Goal: Task Accomplishment & Management: Use online tool/utility

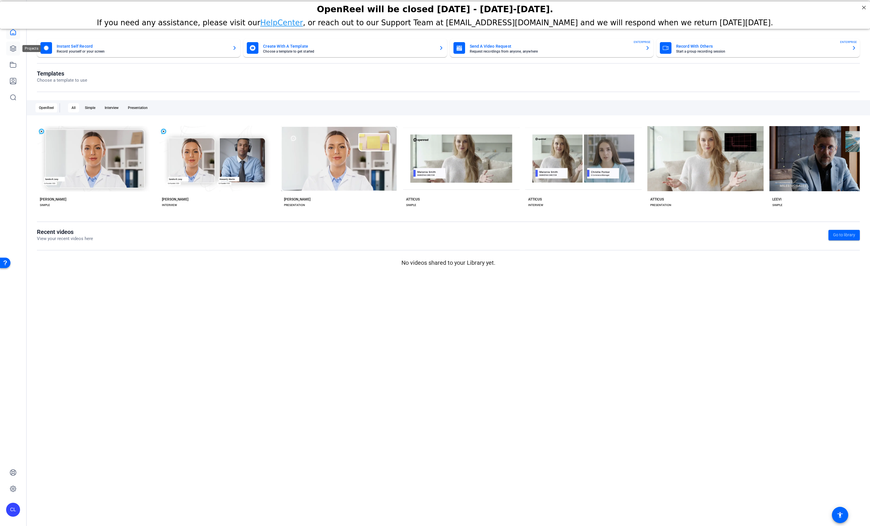
click at [14, 49] on icon at bounding box center [13, 49] width 6 height 6
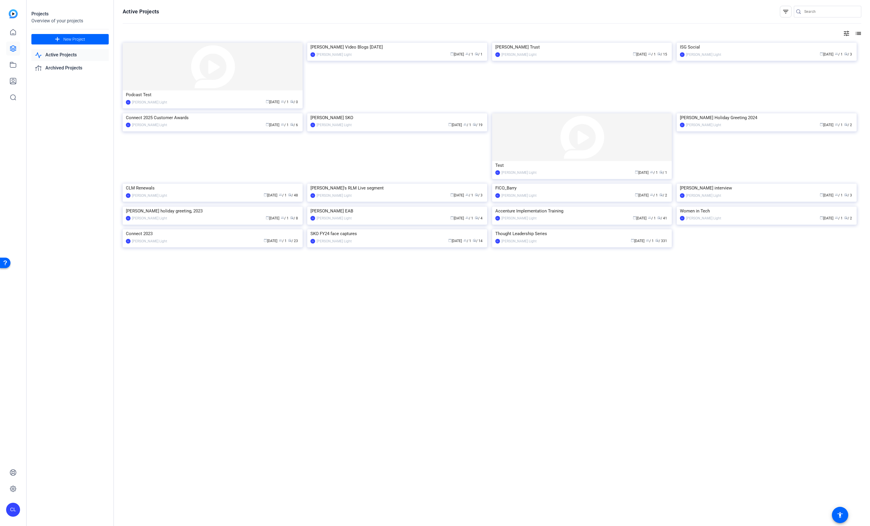
click at [67, 55] on link "Active Projects" at bounding box center [69, 55] width 77 height 12
click at [66, 54] on link "Active Projects" at bounding box center [69, 55] width 77 height 12
click at [227, 75] on img at bounding box center [213, 67] width 180 height 48
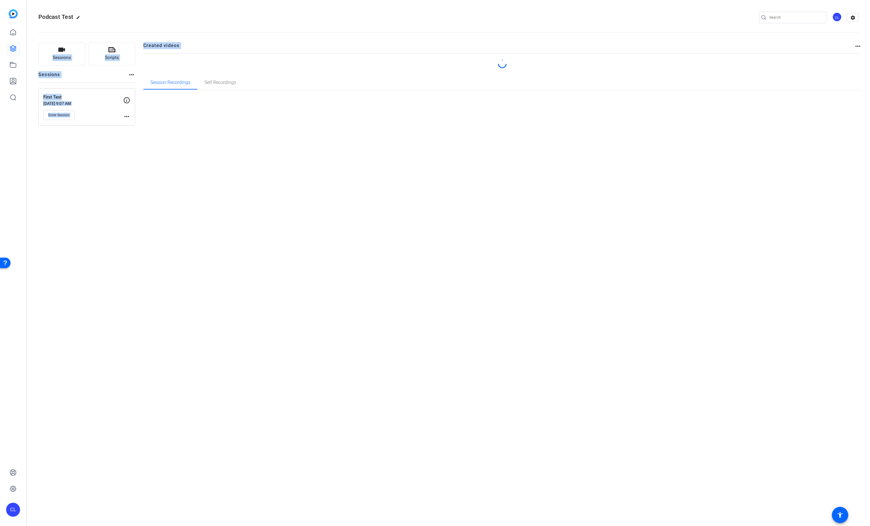
click at [227, 75] on div "Podcast Test edit CL settings Sessions Scripts Sessions more_horiz First Test […" at bounding box center [448, 263] width 843 height 526
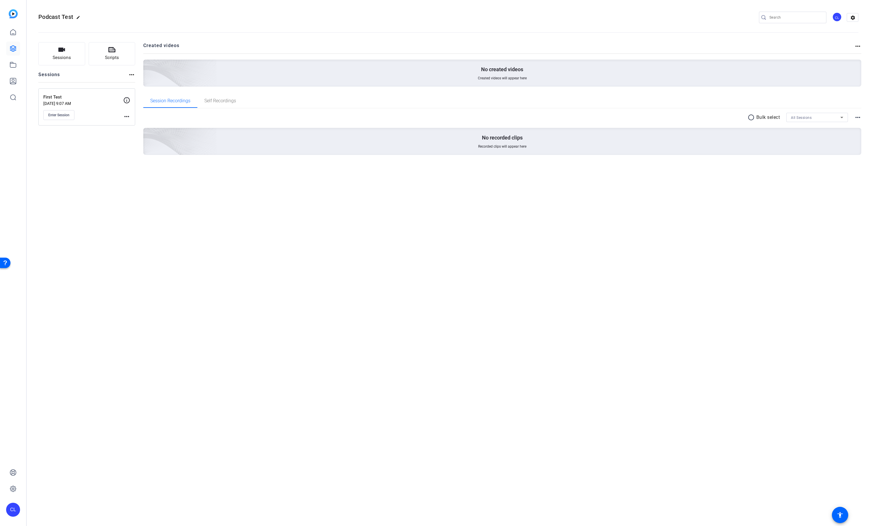
click at [207, 196] on div "Podcast Test edit CL settings Sessions Scripts Sessions more_horiz First Test […" at bounding box center [448, 263] width 843 height 526
click at [63, 115] on span "Enter Session" at bounding box center [58, 115] width 21 height 5
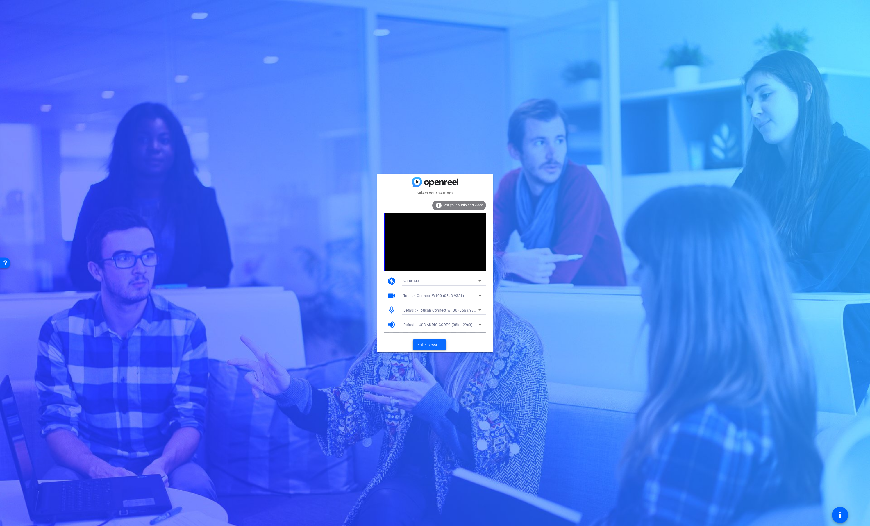
click at [432, 345] on span "Enter session" at bounding box center [429, 345] width 24 height 6
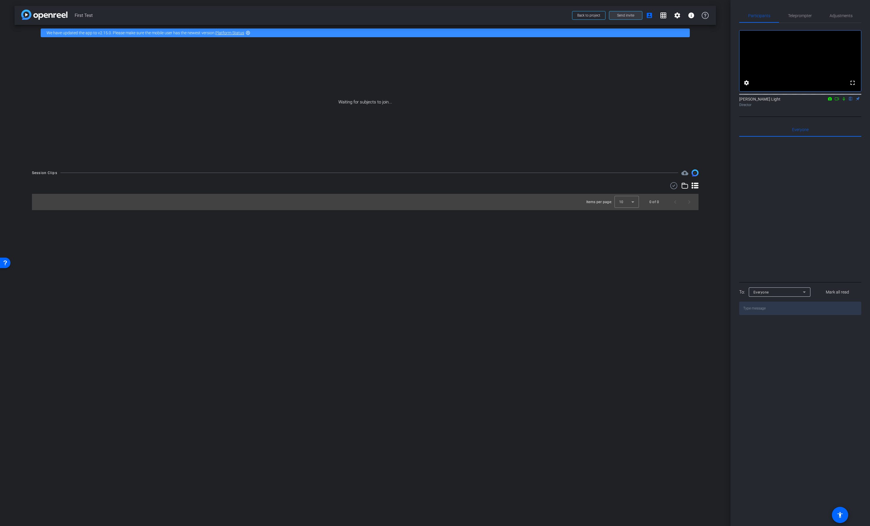
click at [619, 17] on span "Send invite" at bounding box center [625, 15] width 17 height 5
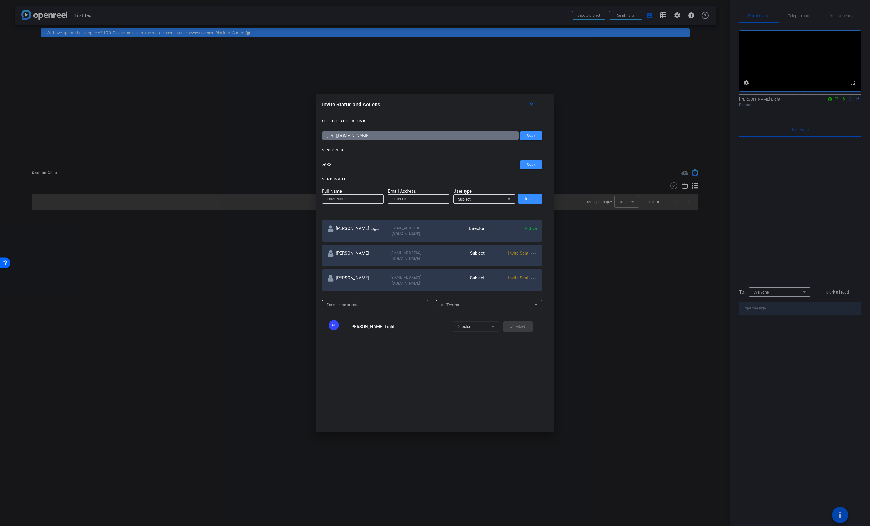
drag, startPoint x: 333, startPoint y: 172, endPoint x: 320, endPoint y: 172, distance: 12.8
click at [320, 173] on div "Invite Status and Actions close SUBJECT ACCESS LINK https://capture.openreel.co…" at bounding box center [434, 263] width 237 height 339
click at [236, 122] on div at bounding box center [435, 263] width 870 height 526
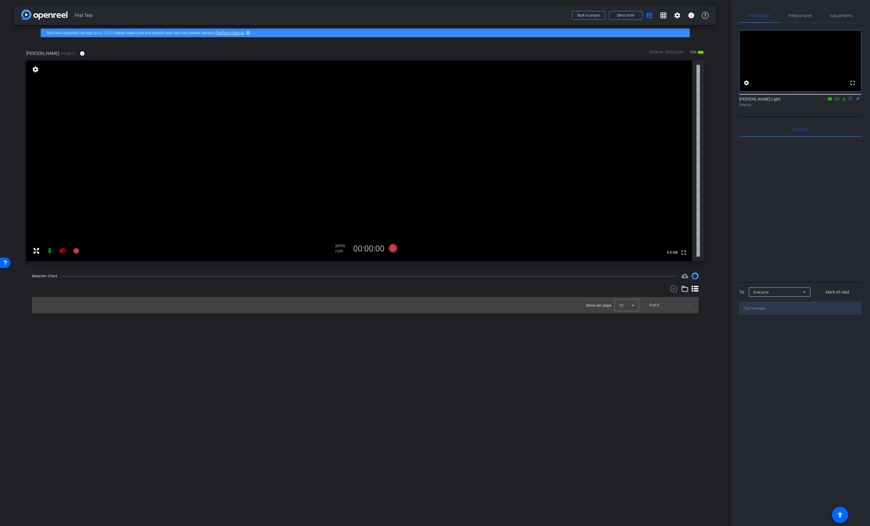
click at [63, 252] on icon at bounding box center [63, 251] width 6 height 6
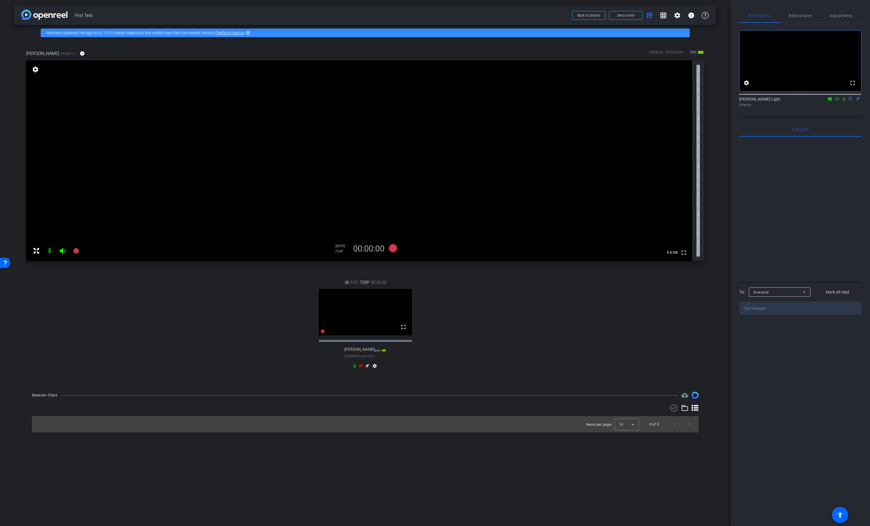
click at [360, 368] on icon at bounding box center [361, 366] width 4 height 4
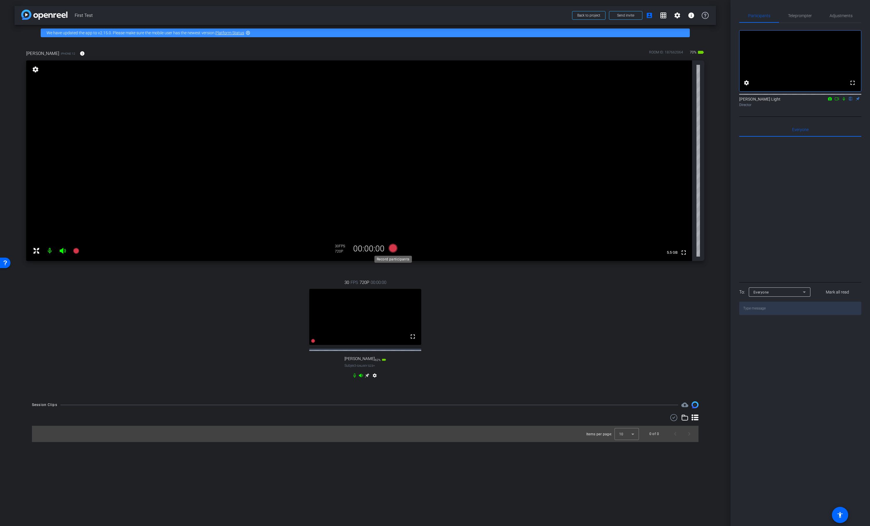
click at [394, 249] on icon at bounding box center [392, 248] width 9 height 9
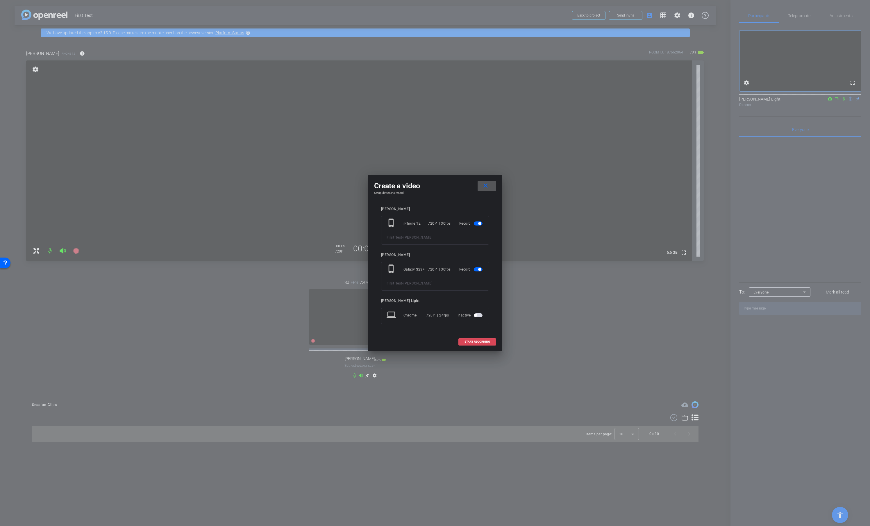
click at [475, 343] on span at bounding box center [477, 342] width 37 height 14
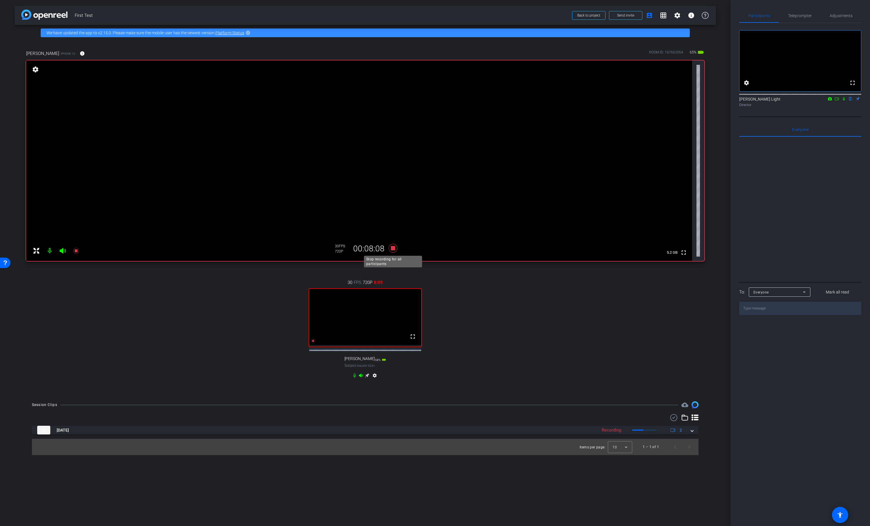
click at [393, 249] on icon at bounding box center [392, 248] width 9 height 9
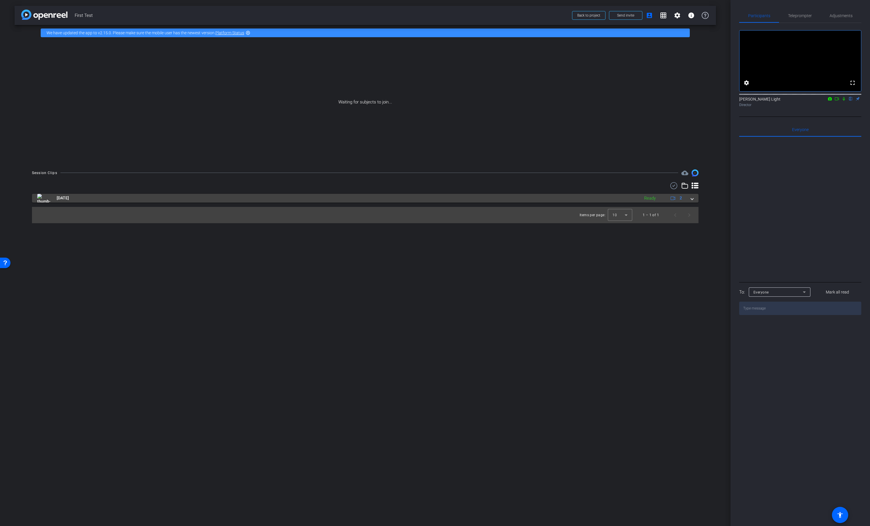
click at [692, 199] on span at bounding box center [692, 198] width 2 height 6
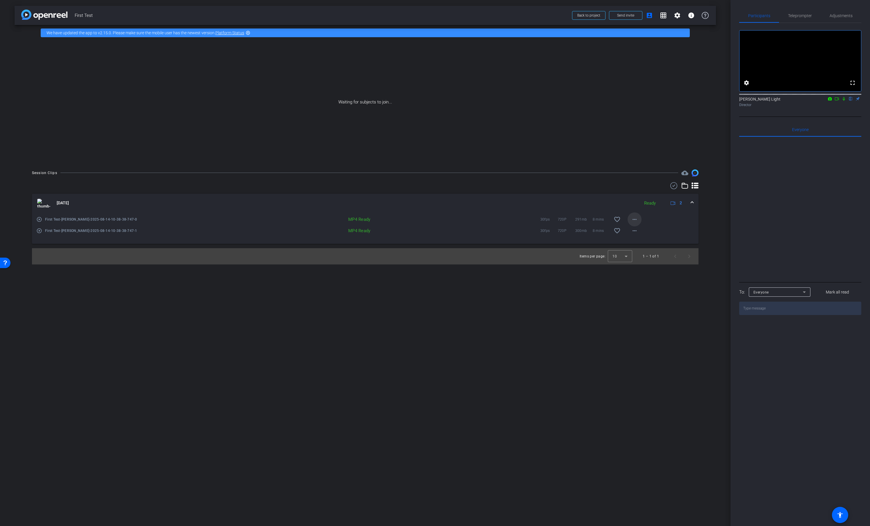
click at [634, 221] on mat-icon "more_horiz" at bounding box center [634, 219] width 7 height 7
click at [637, 231] on span "Download Original" at bounding box center [649, 231] width 35 height 7
click at [635, 231] on mat-icon "more_horiz" at bounding box center [634, 230] width 7 height 7
click at [639, 244] on span "Download Original" at bounding box center [649, 242] width 35 height 7
